Goal: Complete application form

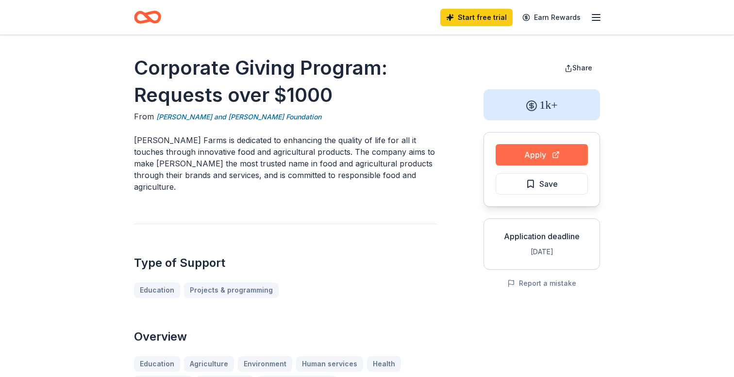
click at [536, 158] on button "Apply" at bounding box center [541, 154] width 92 height 21
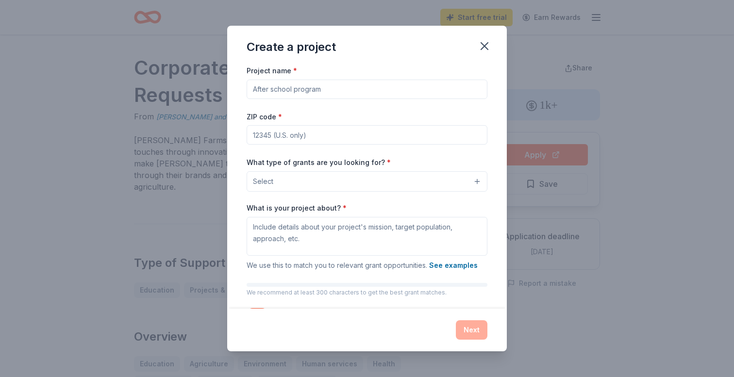
drag, startPoint x: 355, startPoint y: 91, endPoint x: 339, endPoint y: 84, distance: 17.2
click at [339, 84] on input "Project name *" at bounding box center [366, 89] width 241 height 19
type input "Sterling Classical School"
click at [327, 134] on input "ZIP code *" at bounding box center [366, 134] width 241 height 19
type input "8"
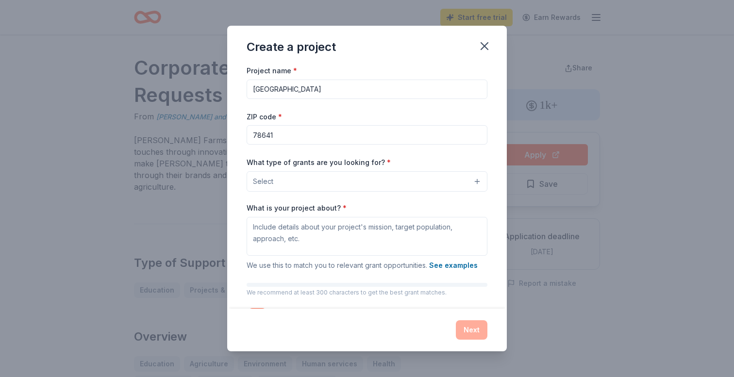
type input "78641"
click at [302, 184] on button "Select" at bounding box center [366, 181] width 241 height 20
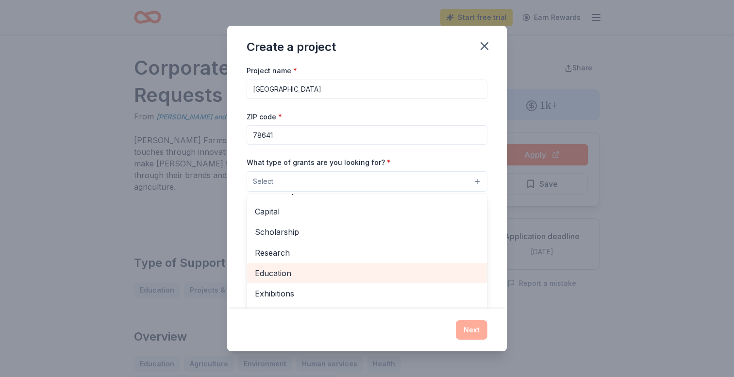
scroll to position [59, 0]
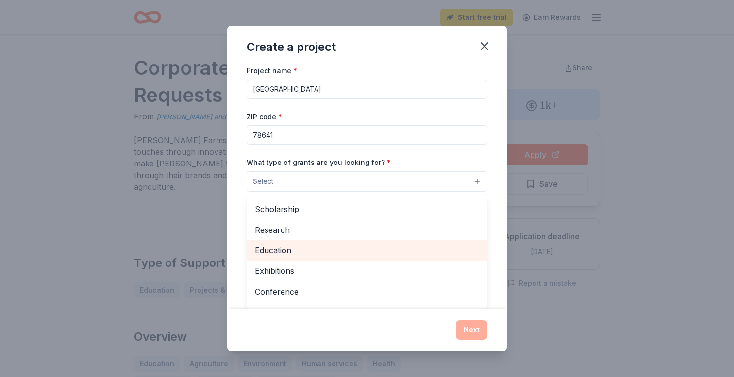
click at [293, 250] on span "Education" at bounding box center [367, 250] width 224 height 13
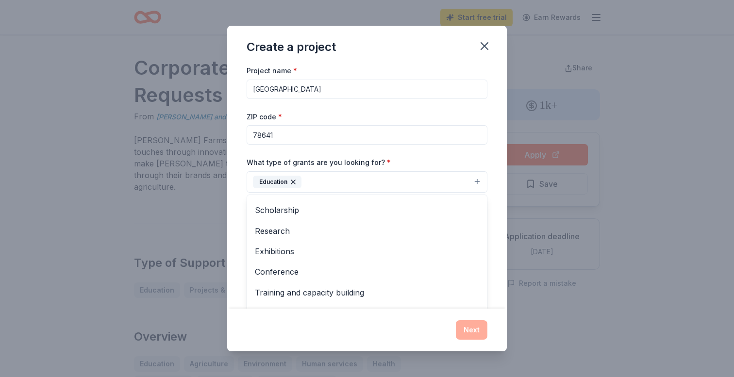
click at [120, 195] on div "Create a project Project name * Sterling Classical School ZIP code * 78641 What…" at bounding box center [367, 188] width 734 height 377
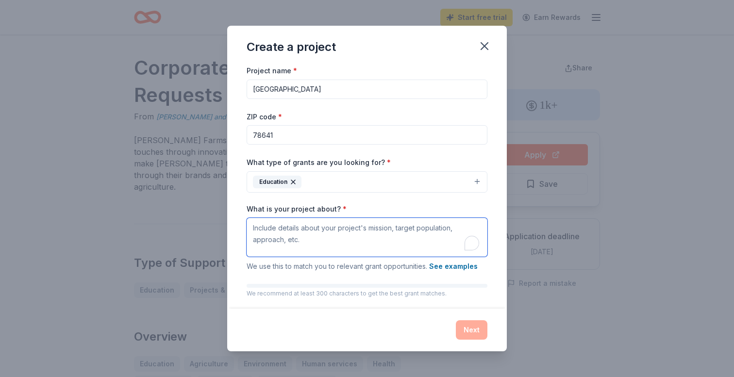
click at [310, 243] on textarea "What is your project about? *" at bounding box center [366, 237] width 241 height 39
type textarea "At S"
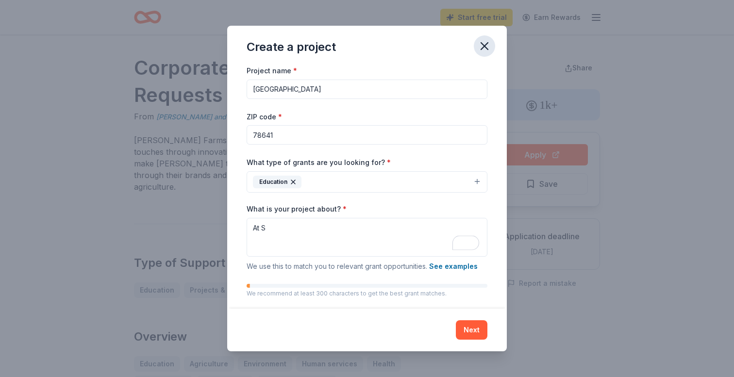
click at [481, 45] on icon "button" at bounding box center [484, 46] width 14 height 14
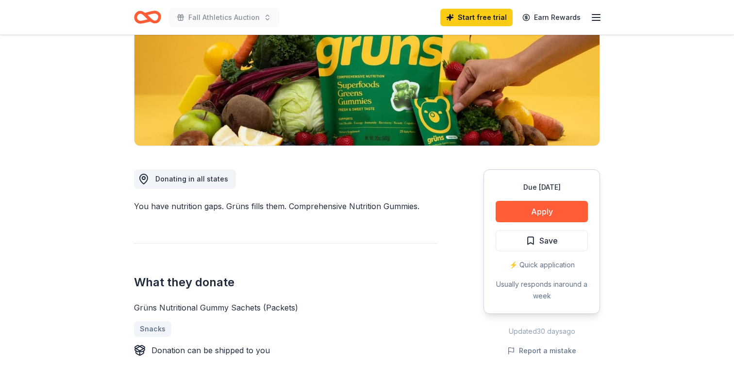
scroll to position [150, 0]
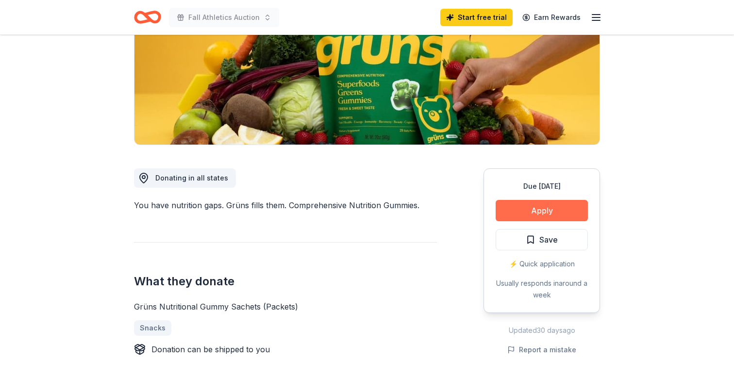
click at [549, 214] on button "Apply" at bounding box center [541, 210] width 92 height 21
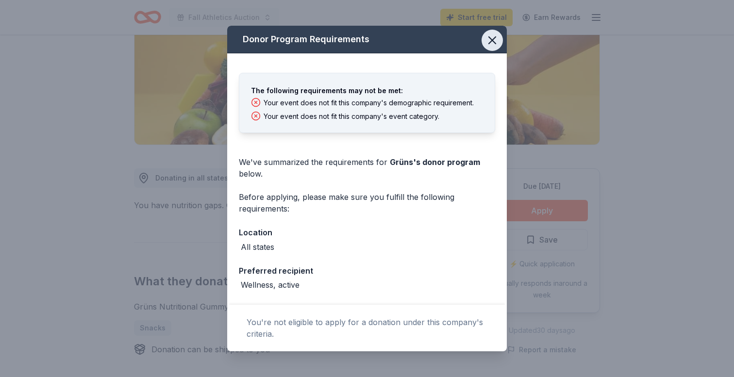
click at [494, 42] on icon "button" at bounding box center [492, 40] width 7 height 7
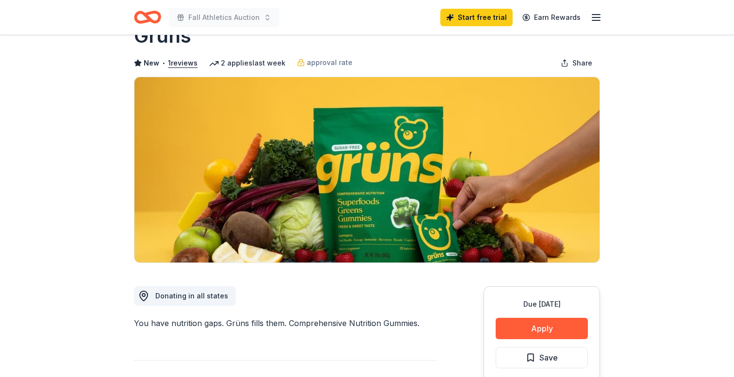
scroll to position [0, 0]
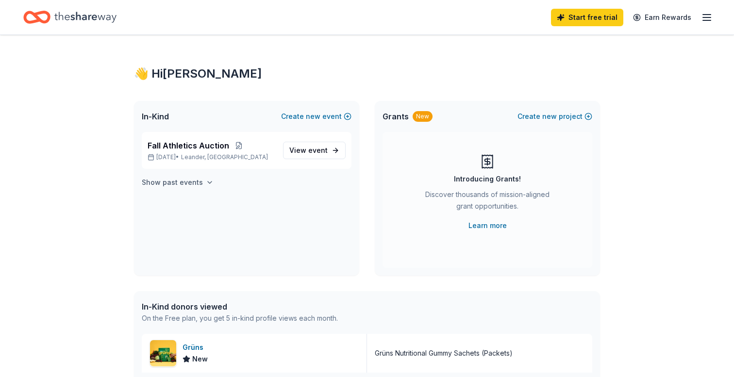
click at [206, 183] on icon "button" at bounding box center [210, 183] width 8 height 8
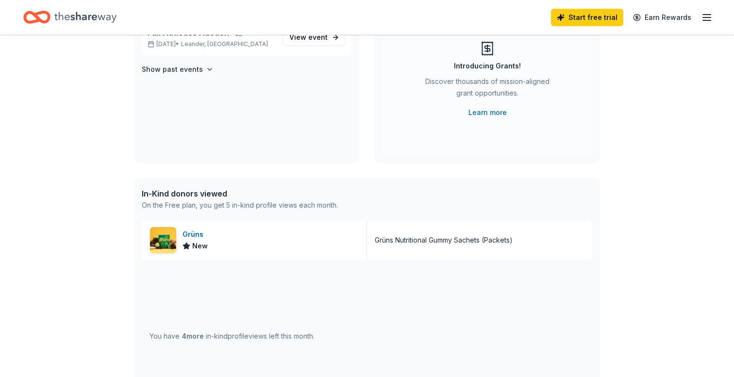
scroll to position [123, 0]
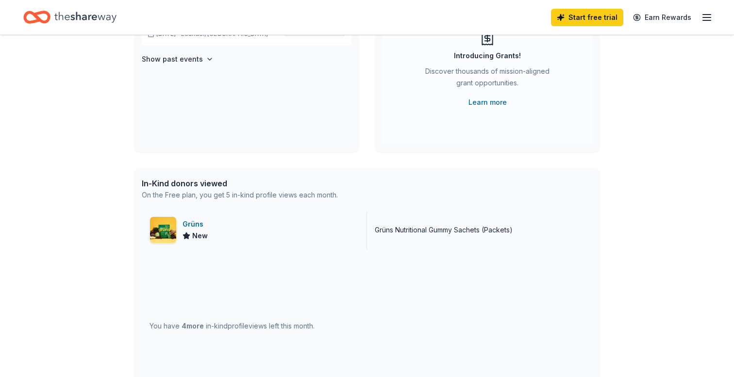
click at [198, 232] on span "New" at bounding box center [200, 236] width 16 height 12
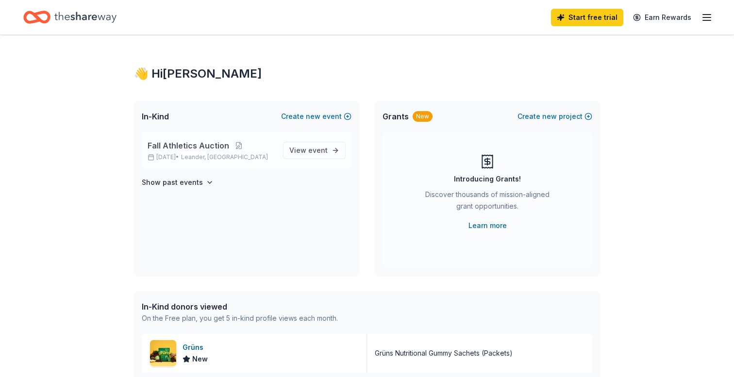
click at [184, 147] on span "Fall Athletics Auction" at bounding box center [188, 146] width 82 height 12
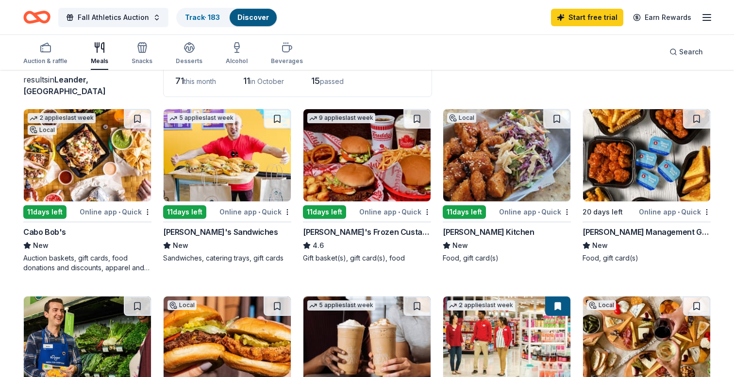
scroll to position [65, 0]
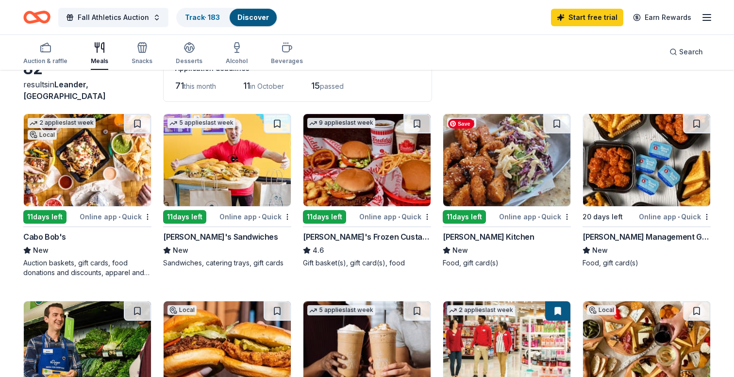
click at [484, 171] on img at bounding box center [506, 160] width 127 height 92
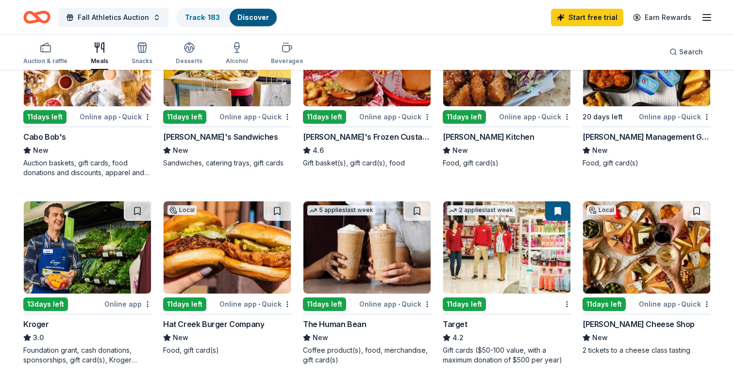
scroll to position [166, 0]
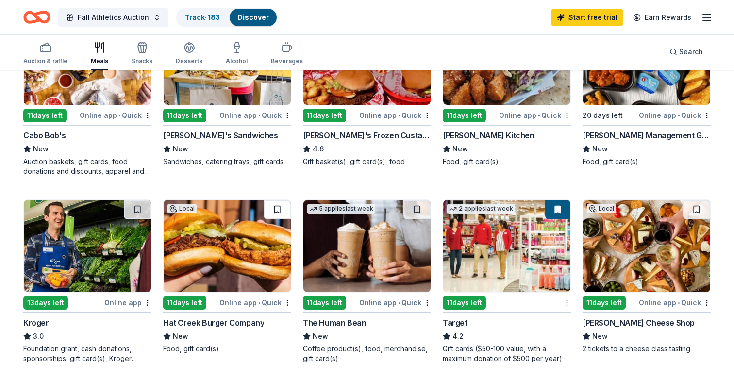
click at [277, 207] on button at bounding box center [276, 209] width 27 height 19
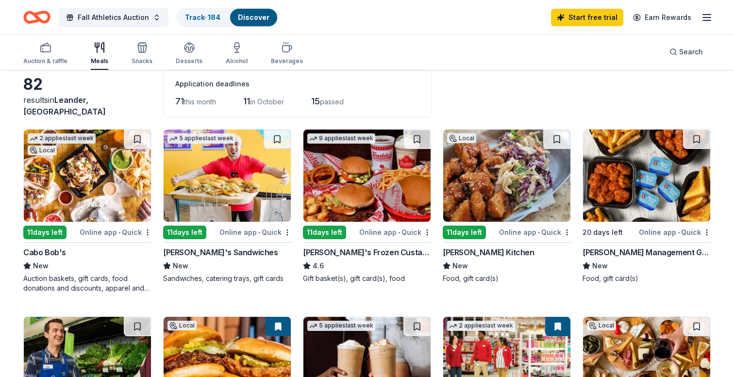
scroll to position [0, 0]
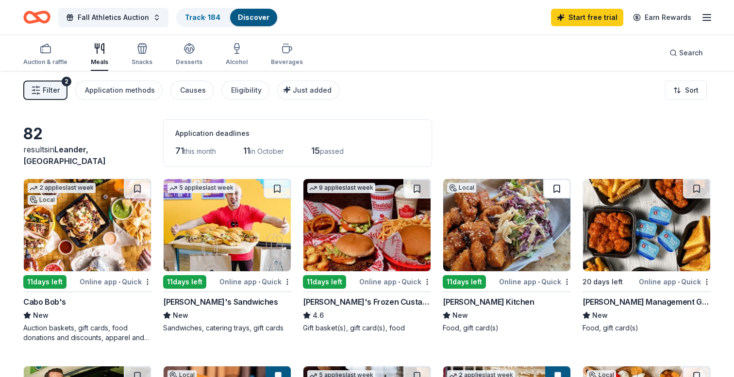
click at [556, 187] on button at bounding box center [556, 188] width 27 height 19
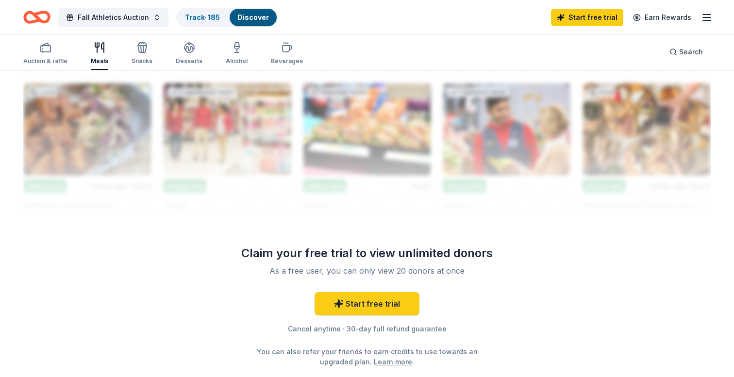
scroll to position [850, 0]
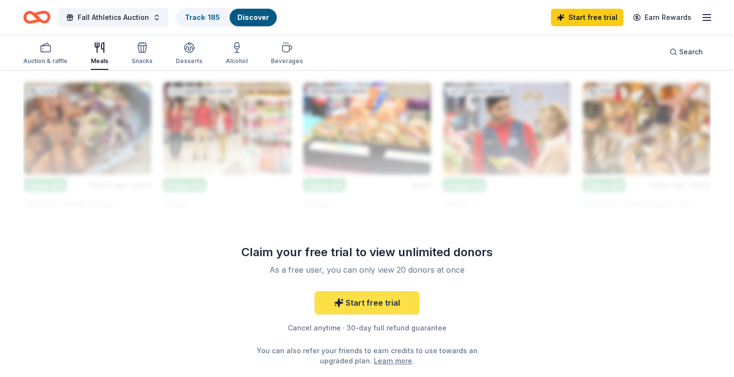
click at [375, 301] on link "Start free trial" at bounding box center [366, 302] width 105 height 23
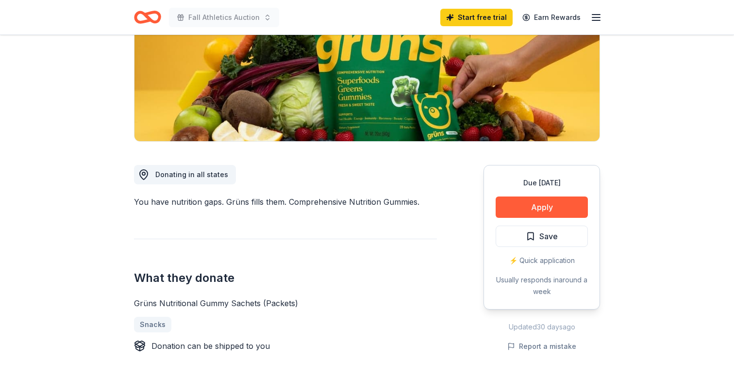
scroll to position [163, 0]
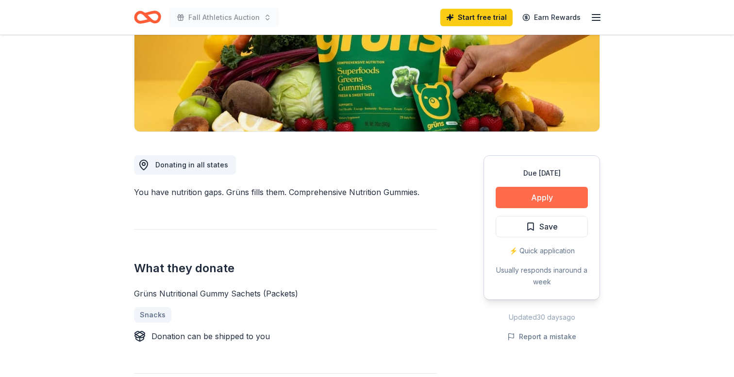
click at [541, 198] on button "Apply" at bounding box center [541, 197] width 92 height 21
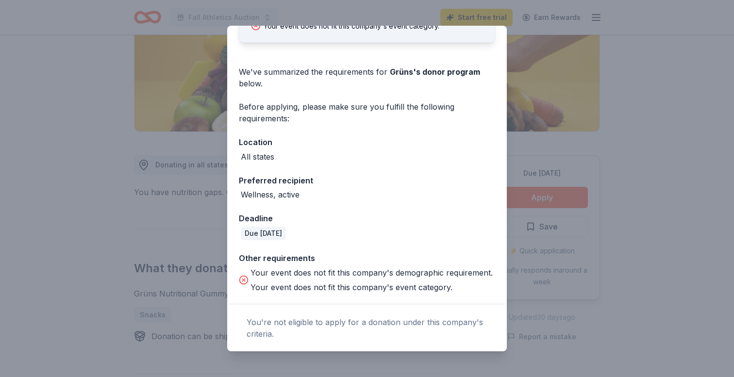
scroll to position [0, 0]
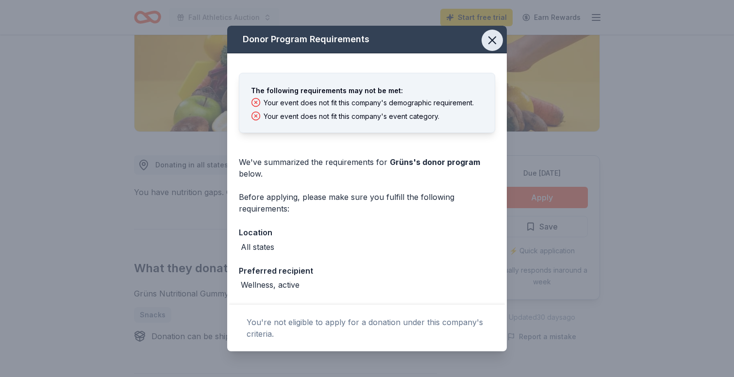
click at [492, 39] on icon "button" at bounding box center [492, 40] width 14 height 14
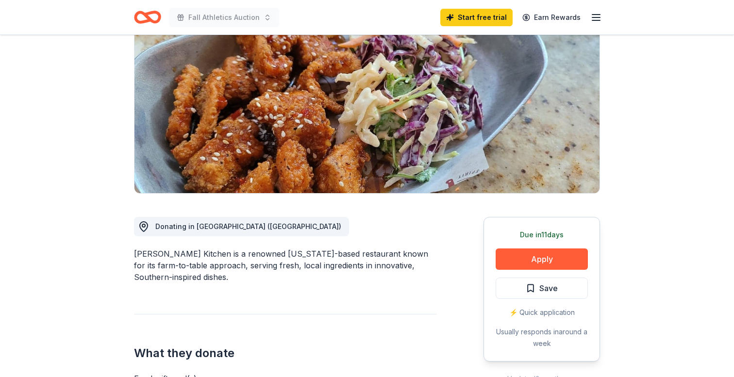
scroll to position [133, 0]
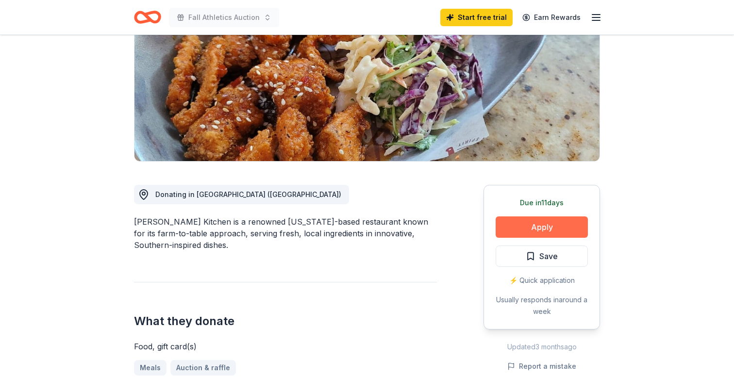
click at [548, 228] on button "Apply" at bounding box center [541, 226] width 92 height 21
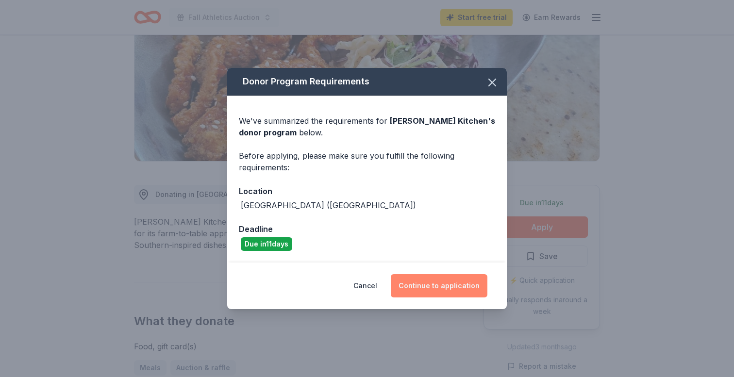
click at [424, 284] on button "Continue to application" at bounding box center [439, 285] width 97 height 23
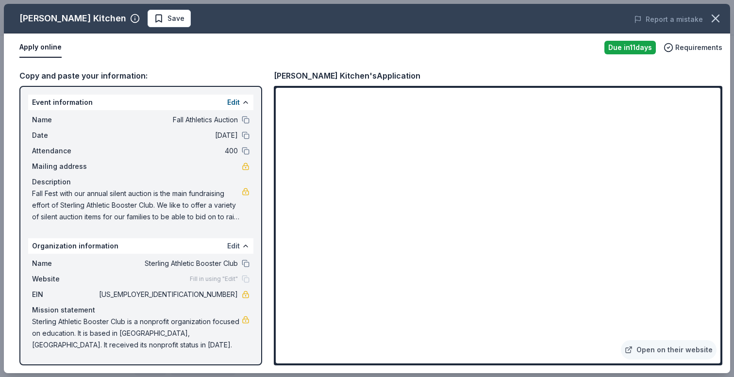
click at [234, 246] on button "Edit" at bounding box center [233, 246] width 13 height 12
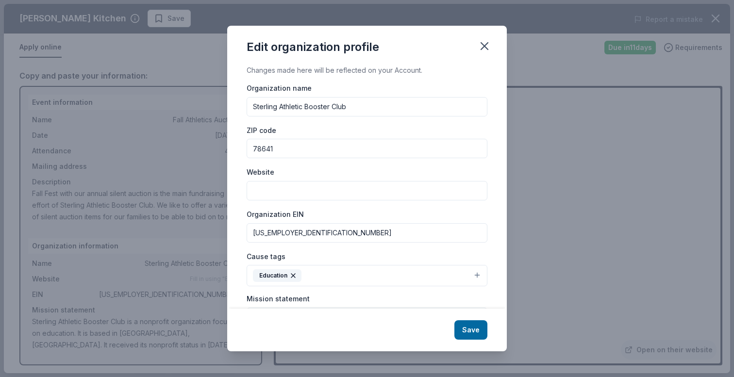
click at [291, 196] on input "Website" at bounding box center [366, 190] width 241 height 19
type input "[DOMAIN_NAME]"
click at [469, 329] on button "Save" at bounding box center [470, 329] width 33 height 19
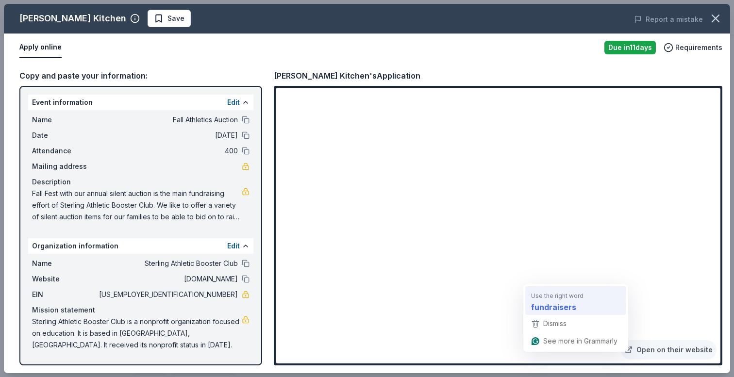
click at [549, 302] on strong "fundraisers" at bounding box center [553, 307] width 45 height 12
